Goal: Contribute content: Add original content to the website for others to see

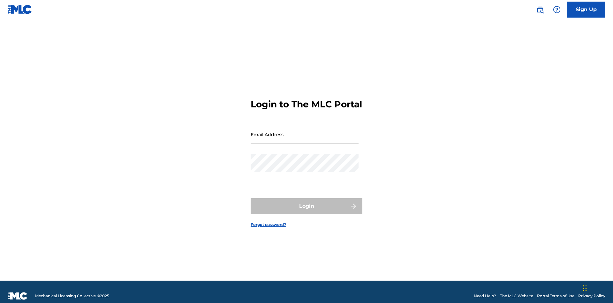
scroll to position [8, 0]
click at [305, 131] on input "Email Address" at bounding box center [305, 134] width 108 height 18
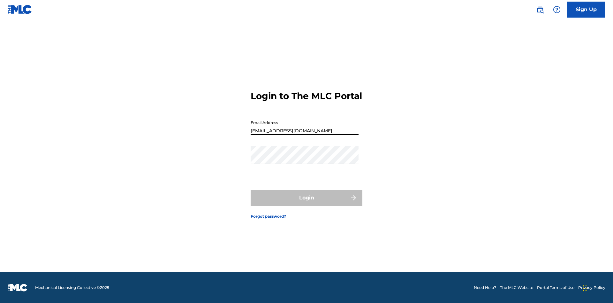
type input "[EMAIL_ADDRESS][DOMAIN_NAME]"
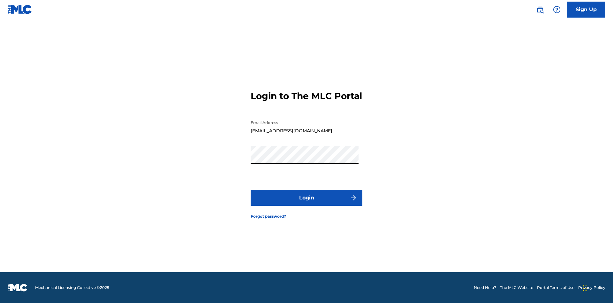
click at [307, 203] on button "Login" at bounding box center [307, 198] width 112 height 16
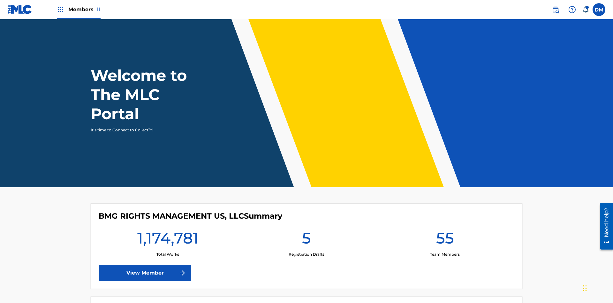
click at [79, 9] on span "Members 11" at bounding box center [84, 9] width 32 height 7
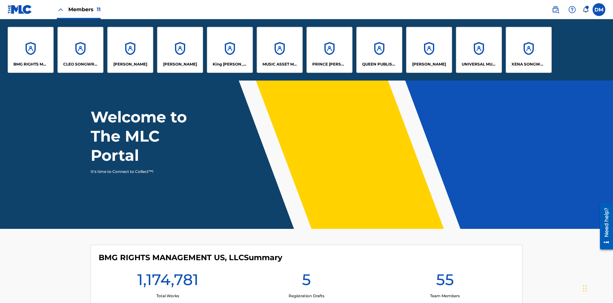
click at [479, 64] on p "UNIVERSAL MUSIC PUB GROUP" at bounding box center [479, 64] width 35 height 6
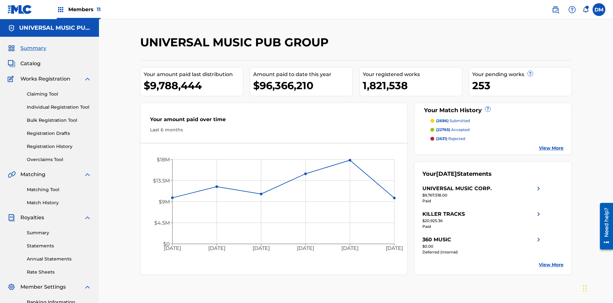
click at [59, 104] on link "Individual Registration Tool" at bounding box center [59, 107] width 65 height 7
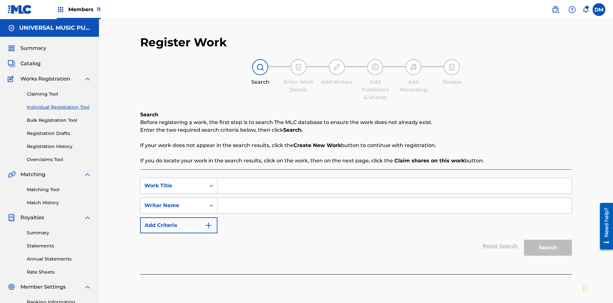
click at [394, 178] on input "Search Form" at bounding box center [394, 185] width 354 height 15
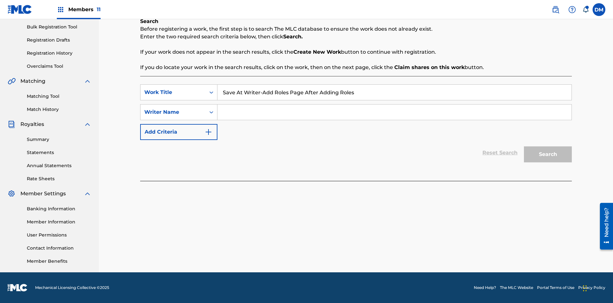
type input "Save At Writer-Add Roles Page After Adding Roles"
click at [394, 112] on input "Search Form" at bounding box center [394, 111] width 354 height 15
type input "QWERTYUIOP"
click at [548, 154] on button "Search" at bounding box center [548, 154] width 48 height 16
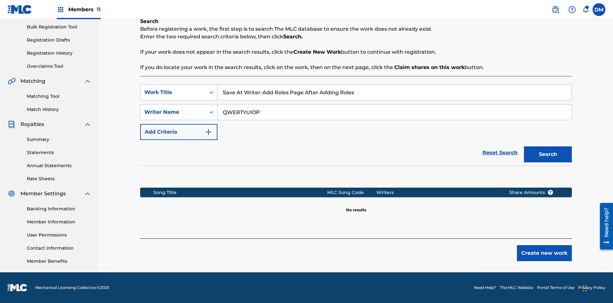
click at [545, 253] on button "Create new work" at bounding box center [544, 253] width 55 height 16
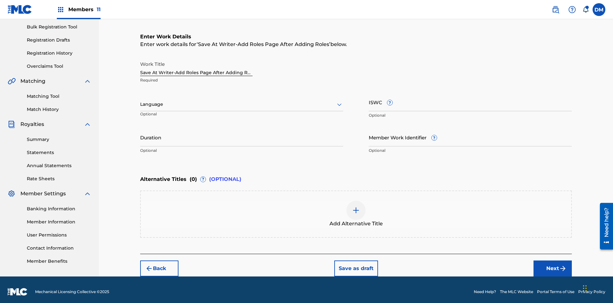
click at [242, 133] on input "Duration" at bounding box center [241, 137] width 203 height 18
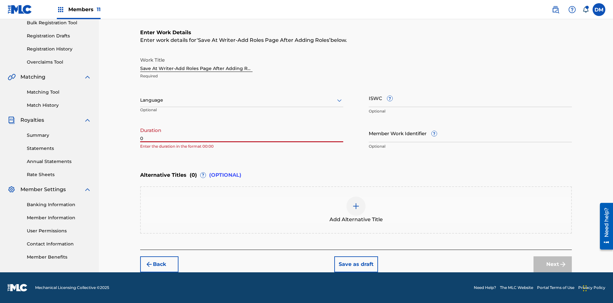
click at [242, 133] on input "0" at bounding box center [241, 133] width 203 height 18
type input "00:00"
click at [339, 100] on icon at bounding box center [340, 100] width 8 height 8
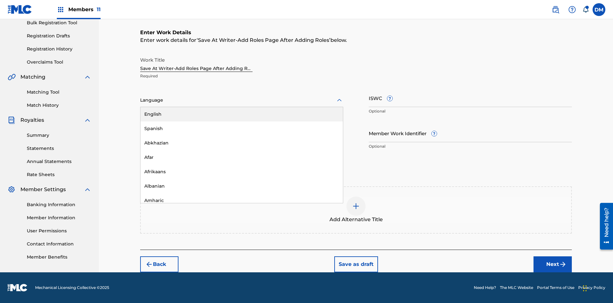
click at [242, 157] on div "Afar" at bounding box center [242, 157] width 202 height 14
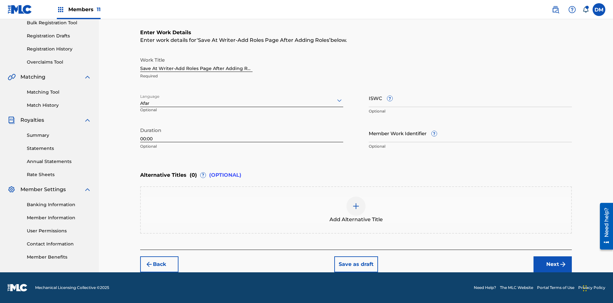
click at [470, 133] on input "Member Work Identifier ?" at bounding box center [470, 133] width 203 height 18
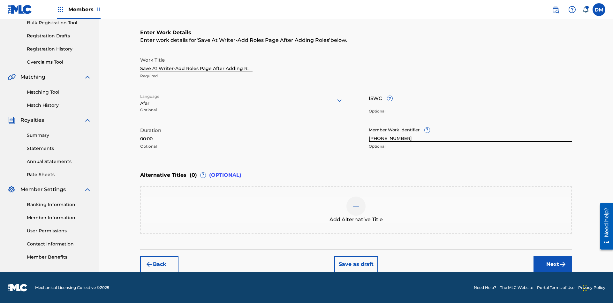
type input "[PHONE_NUMBER]"
click at [470, 98] on input "ISWC ?" at bounding box center [470, 98] width 203 height 18
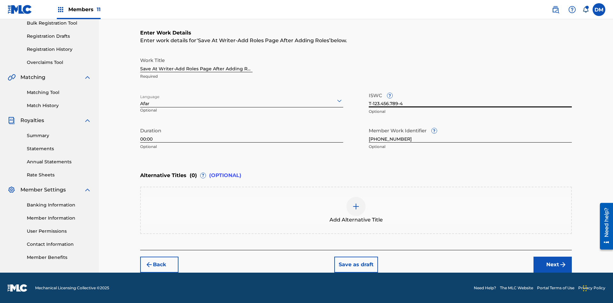
type input "T-123.456.789-4"
click at [356, 210] on img at bounding box center [356, 206] width 8 height 8
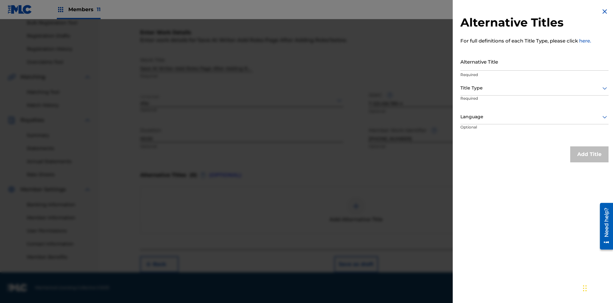
click at [535, 61] on input "Alternative Title" at bounding box center [535, 61] width 148 height 18
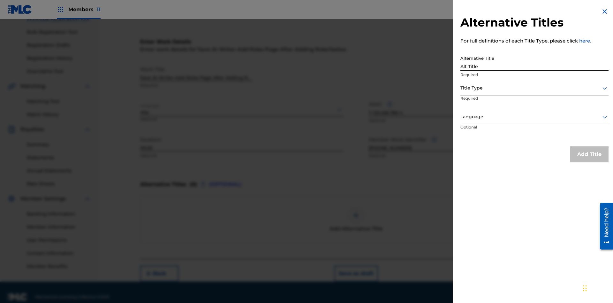
type input "Alt Title"
click at [535, 88] on div at bounding box center [535, 88] width 148 height 8
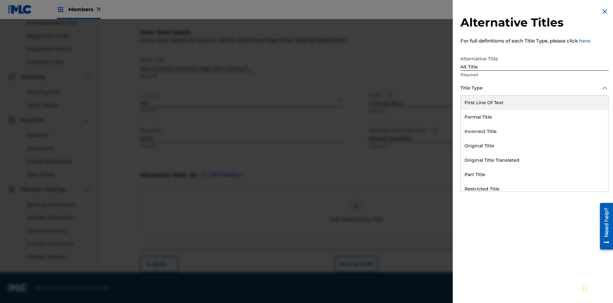
click at [535, 146] on div "Original Title" at bounding box center [535, 146] width 148 height 14
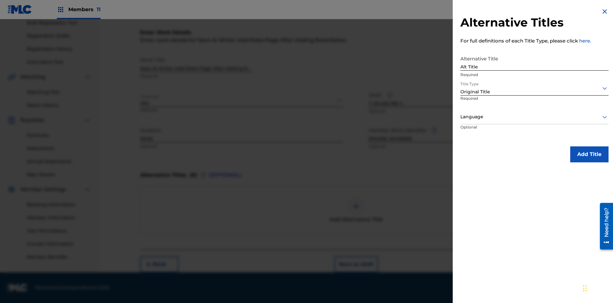
click at [535, 117] on div at bounding box center [535, 117] width 148 height 8
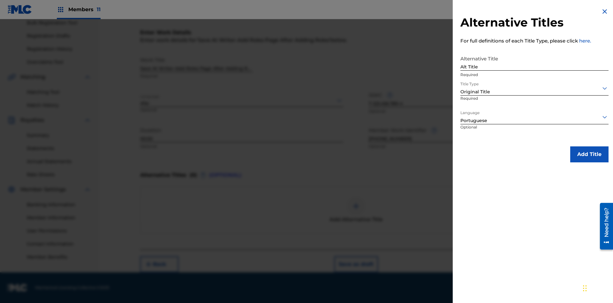
click at [590, 154] on button "Add Title" at bounding box center [589, 154] width 38 height 16
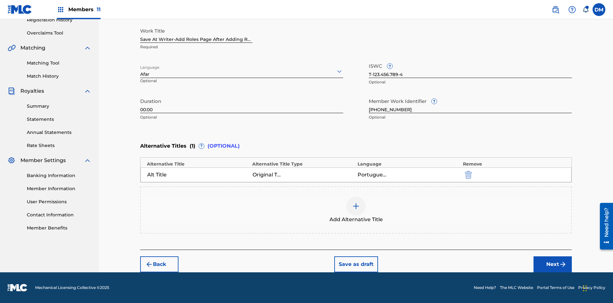
click at [553, 264] on button "Next" at bounding box center [553, 264] width 38 height 16
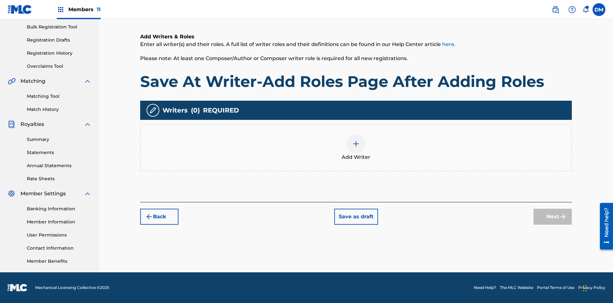
click at [356, 147] on img at bounding box center [356, 144] width 8 height 8
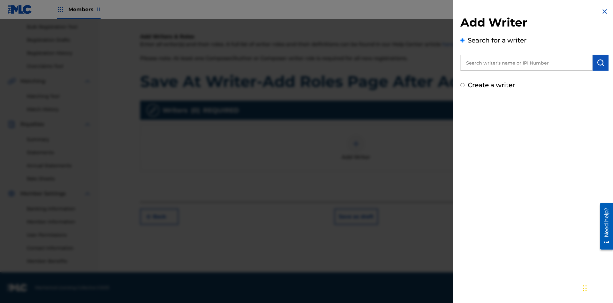
click at [527, 63] on input "text" at bounding box center [527, 63] width 132 height 16
type input "[PERSON_NAME]"
click at [601, 63] on img "submit" at bounding box center [601, 63] width 8 height 8
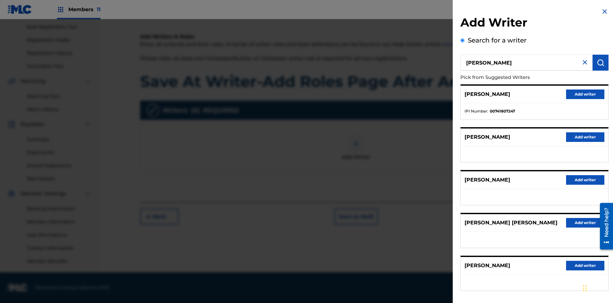
click at [585, 94] on button "Add writer" at bounding box center [585, 94] width 38 height 10
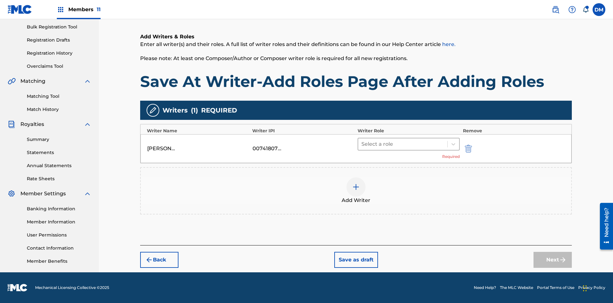
click at [362, 144] on input "text" at bounding box center [362, 144] width 1 height 8
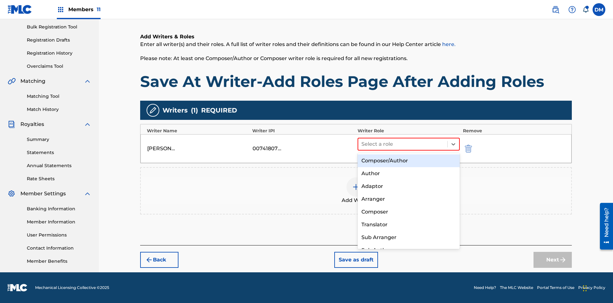
click at [408, 211] on div "Composer" at bounding box center [409, 211] width 102 height 13
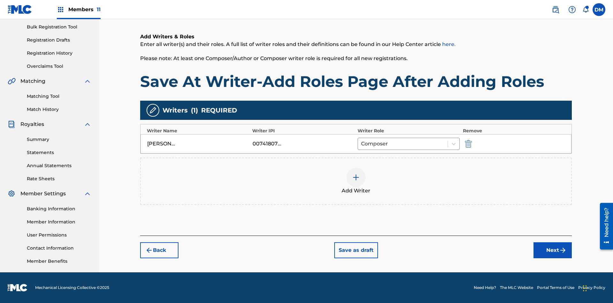
click at [356, 250] on button "Save as draft" at bounding box center [356, 250] width 44 height 16
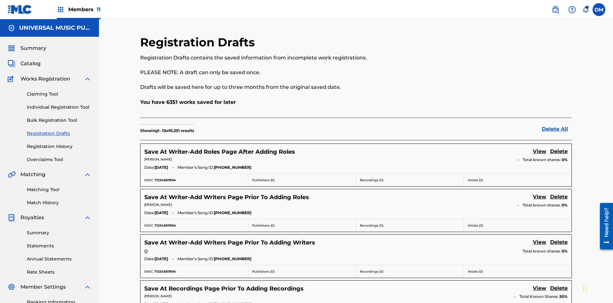
click at [540, 148] on link "View" at bounding box center [539, 152] width 13 height 9
